Goal: Task Accomplishment & Management: Manage account settings

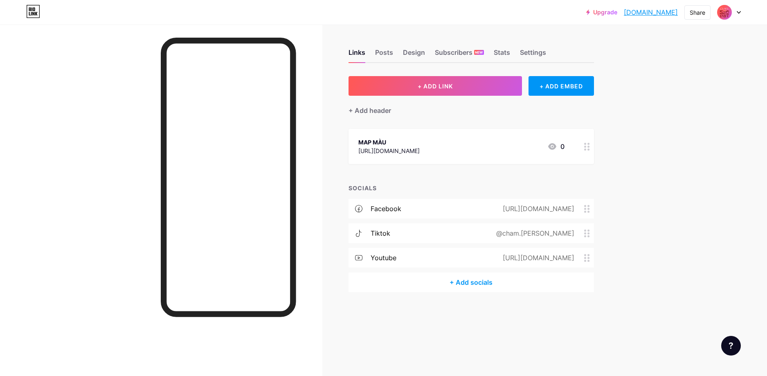
click at [420, 154] on div "[URL][DOMAIN_NAME]" at bounding box center [389, 151] width 61 height 9
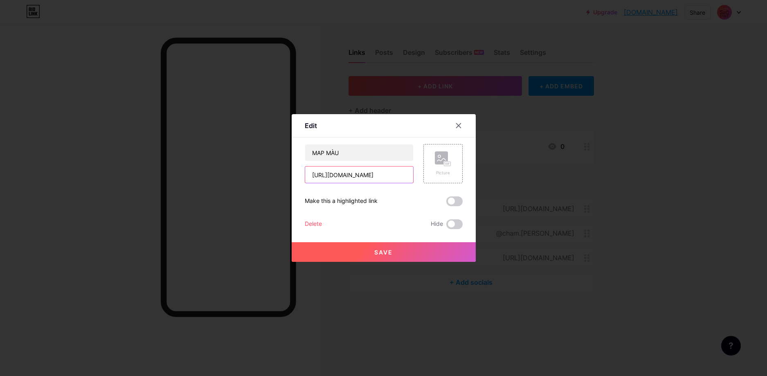
click at [374, 177] on input "[URL][DOMAIN_NAME]" at bounding box center [359, 175] width 108 height 16
click at [435, 161] on rect at bounding box center [441, 157] width 13 height 13
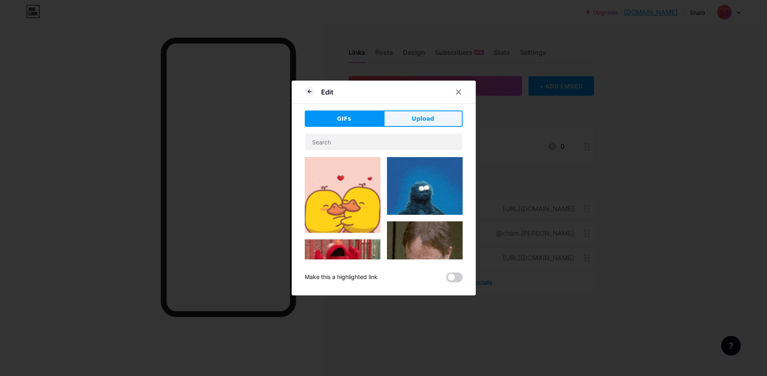
click at [425, 120] on span "Upload" at bounding box center [423, 119] width 23 height 9
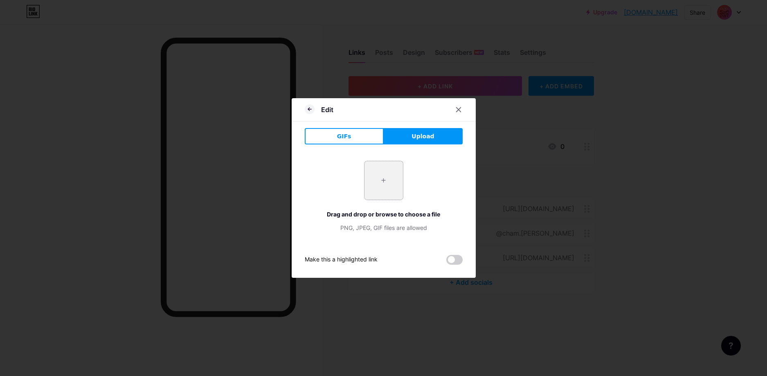
click at [375, 180] on input "file" at bounding box center [384, 180] width 38 height 38
type input "C:\fakepath\Logo Keyvisual-12.png"
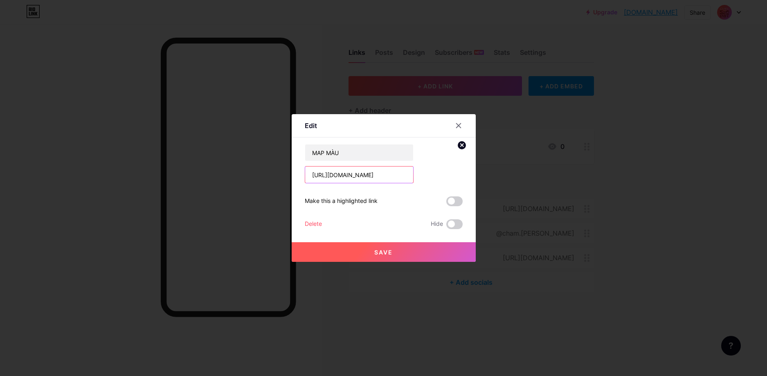
click at [388, 176] on input "[URL][DOMAIN_NAME]" at bounding box center [359, 175] width 108 height 16
paste input "[DOMAIN_NAME][URL]"
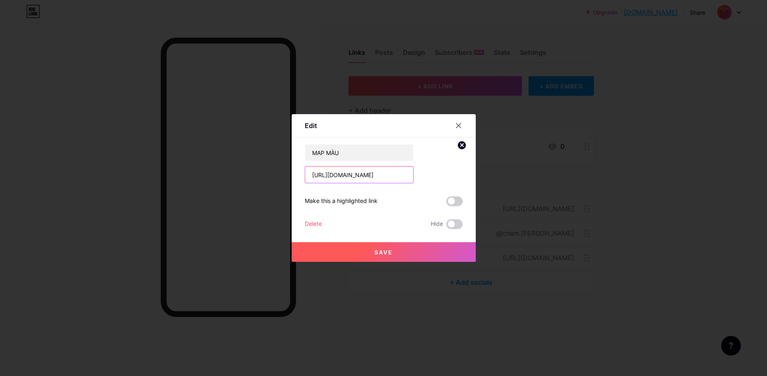
scroll to position [0, 154]
type input "[URL][DOMAIN_NAME]"
click at [377, 257] on button "Save" at bounding box center [384, 252] width 184 height 20
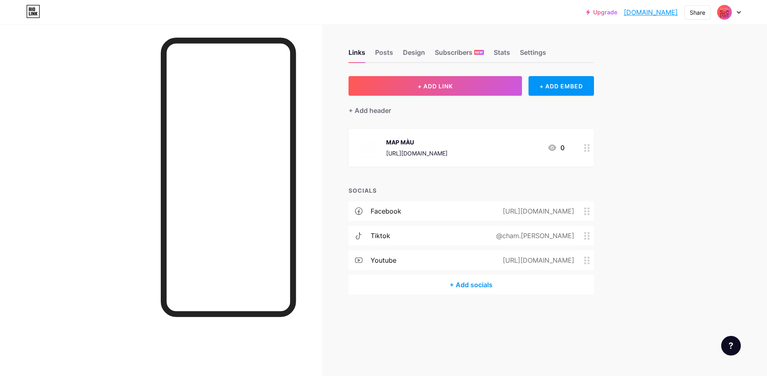
click at [377, 145] on img at bounding box center [369, 147] width 21 height 21
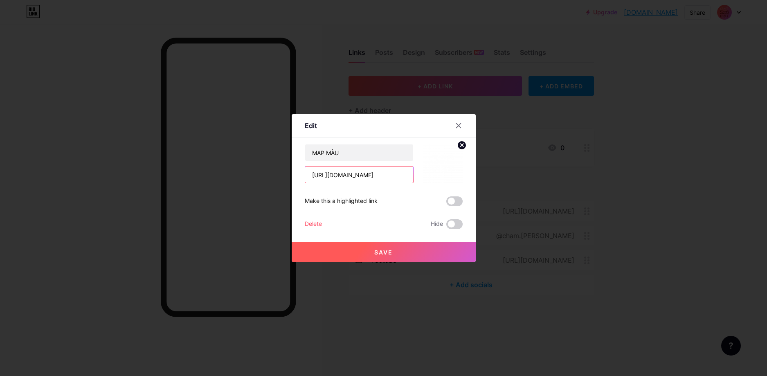
click at [372, 171] on input "[URL][DOMAIN_NAME]" at bounding box center [359, 175] width 108 height 16
paste input "[DOMAIN_NAME][URL]"
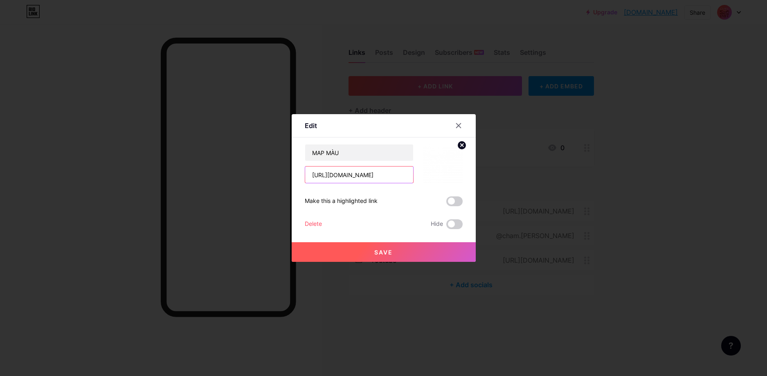
scroll to position [0, 99]
type input "[URL][DOMAIN_NAME]"
click at [379, 252] on span "Save" at bounding box center [383, 252] width 18 height 7
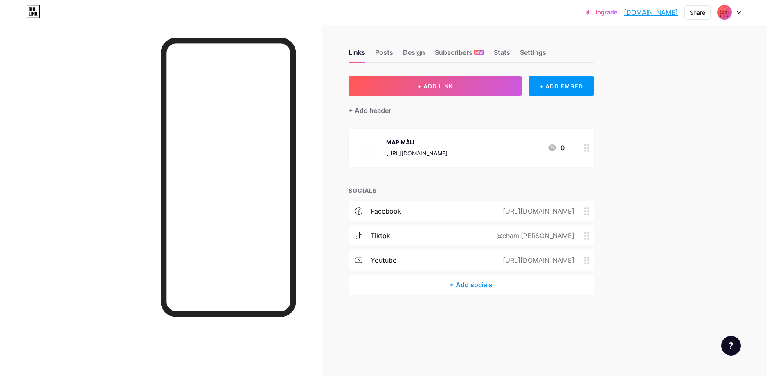
click at [673, 194] on div "Upgrade [DOMAIN_NAME]... [DOMAIN_NAME] Share Switch accounts SẮC VIỆT [DOMAIN_N…" at bounding box center [383, 188] width 767 height 376
click at [674, 196] on div "Upgrade [DOMAIN_NAME]... [DOMAIN_NAME] Share Switch accounts SẮC VIỆT [DOMAIN_N…" at bounding box center [383, 188] width 767 height 376
click at [667, 183] on div "Upgrade [DOMAIN_NAME]... [DOMAIN_NAME] Share Switch accounts SẮC VIỆT [DOMAIN_N…" at bounding box center [383, 188] width 767 height 376
